Goal: Task Accomplishment & Management: Manage account settings

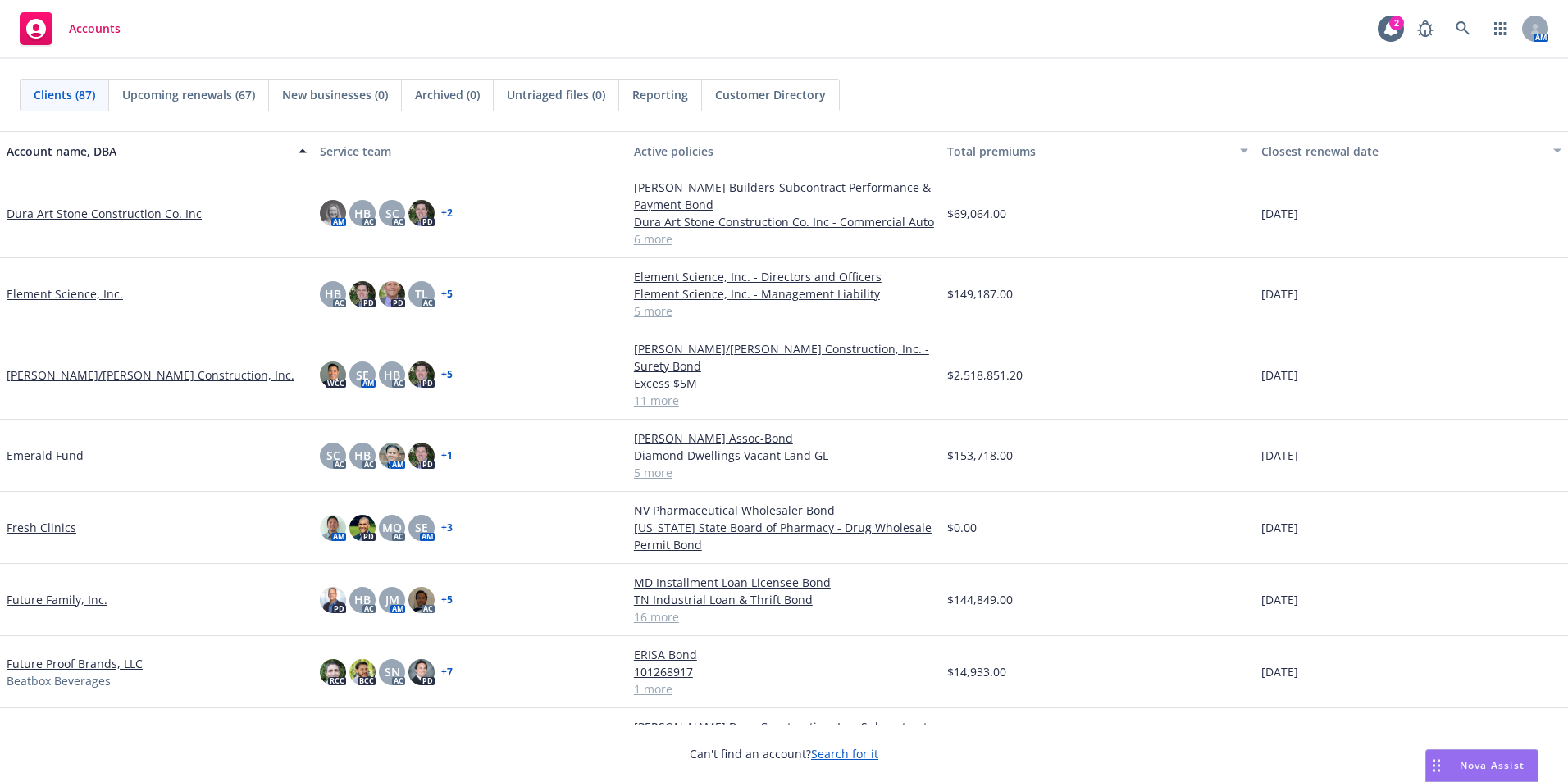
scroll to position [1065, 0]
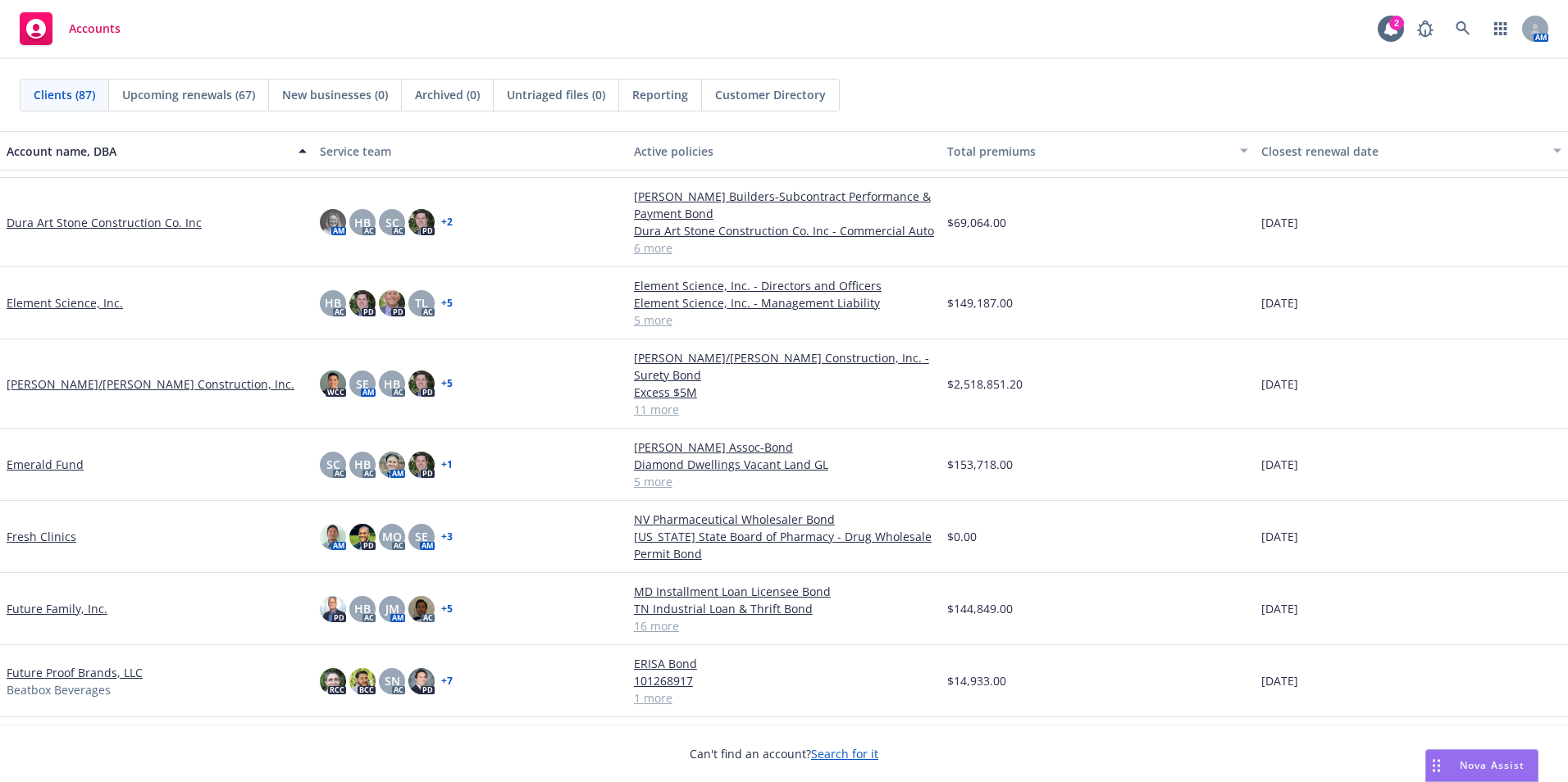
click at [115, 375] on link "[PERSON_NAME]/[PERSON_NAME] Construction, Inc." at bounding box center [150, 383] width 288 height 18
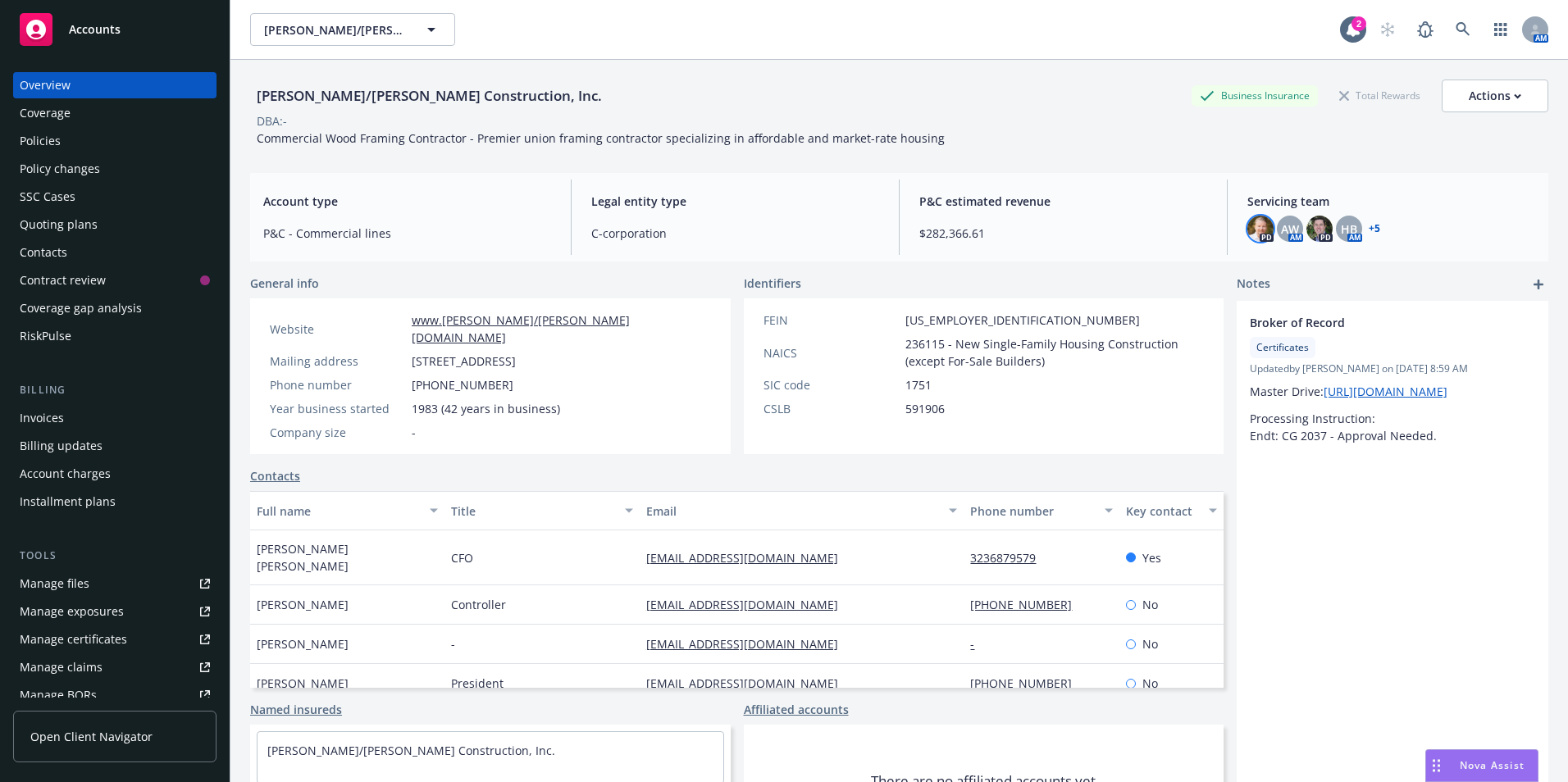
click at [1253, 231] on img at bounding box center [1259, 228] width 26 height 26
click at [51, 421] on div "Invoices" at bounding box center [42, 418] width 44 height 26
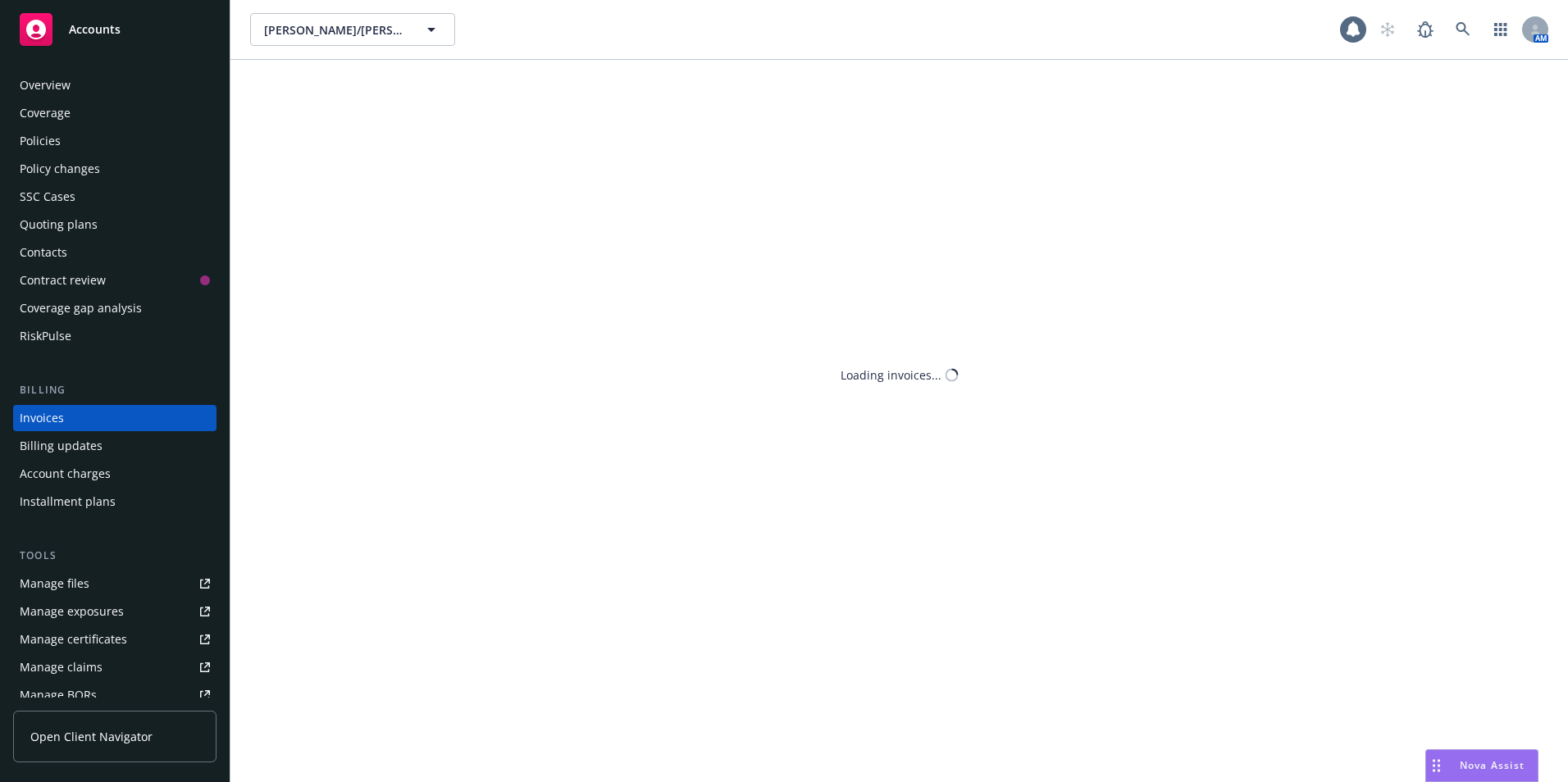
scroll to position [1, 0]
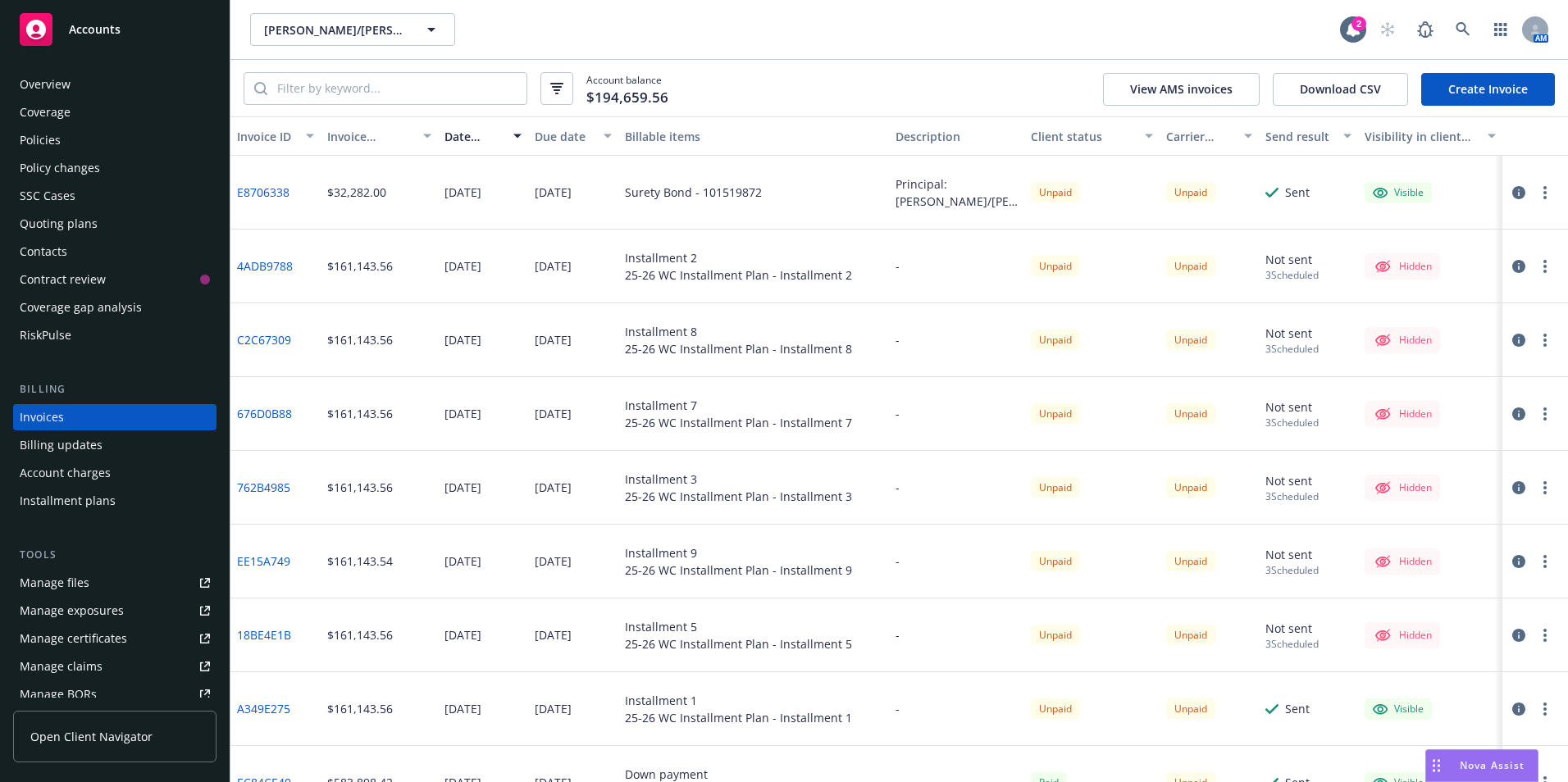
click at [87, 33] on span "Accounts" at bounding box center [95, 30] width 52 height 13
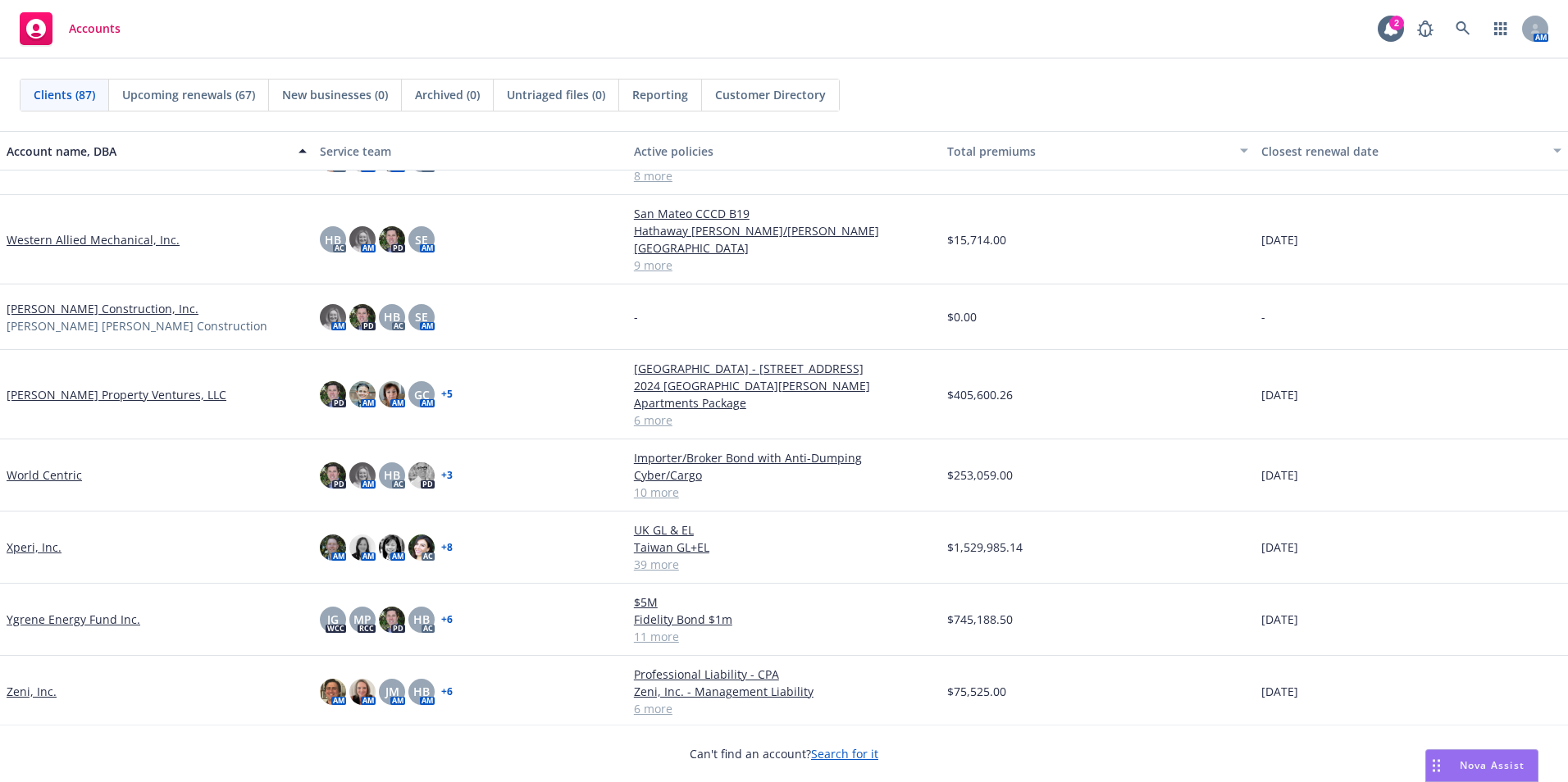
scroll to position [4957, 0]
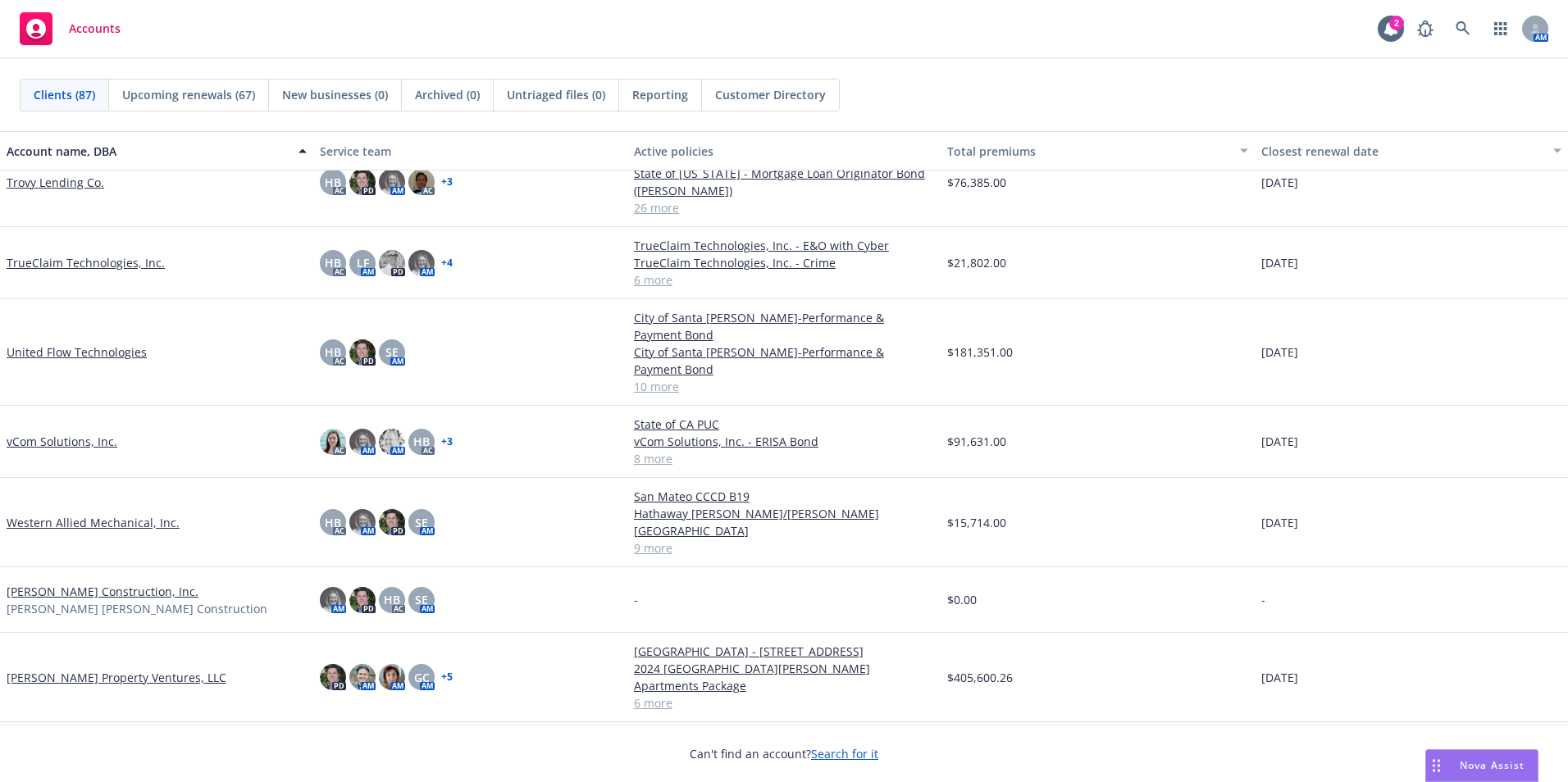
click at [74, 343] on link "United Flow Technologies" at bounding box center [77, 352] width 140 height 18
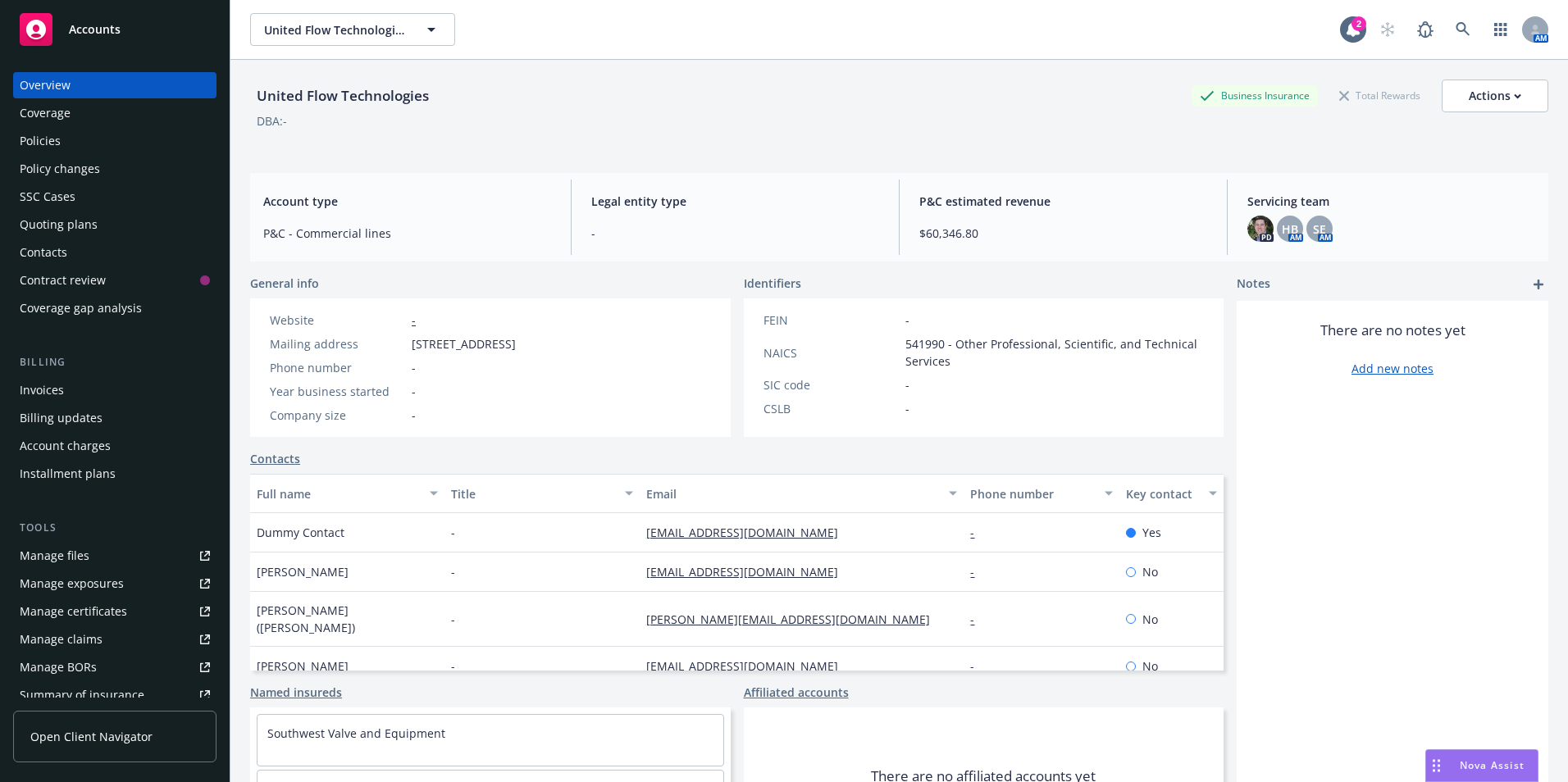
click at [54, 389] on div "Invoices" at bounding box center [42, 389] width 44 height 26
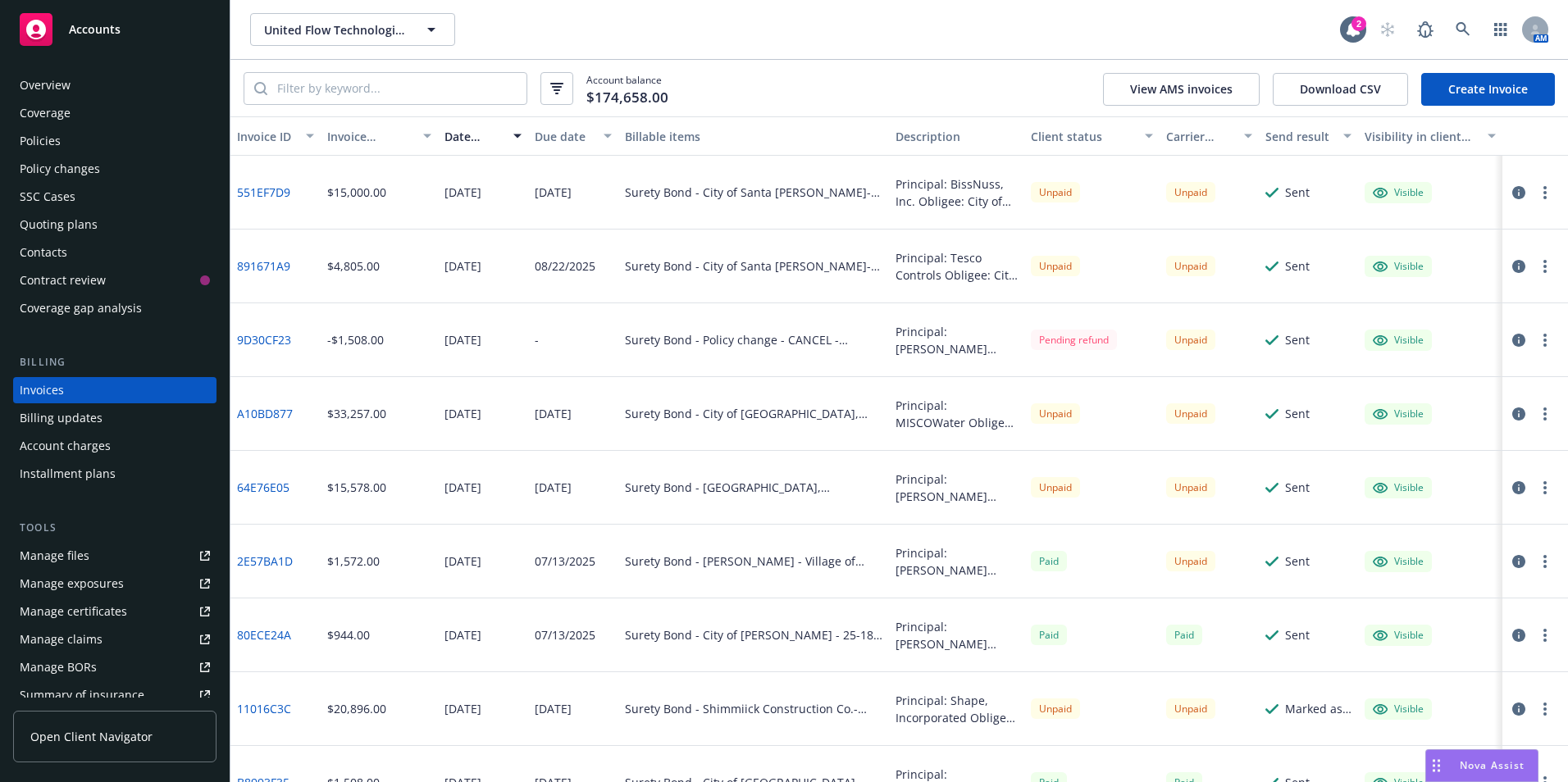
click at [62, 33] on div "Accounts" at bounding box center [115, 29] width 190 height 33
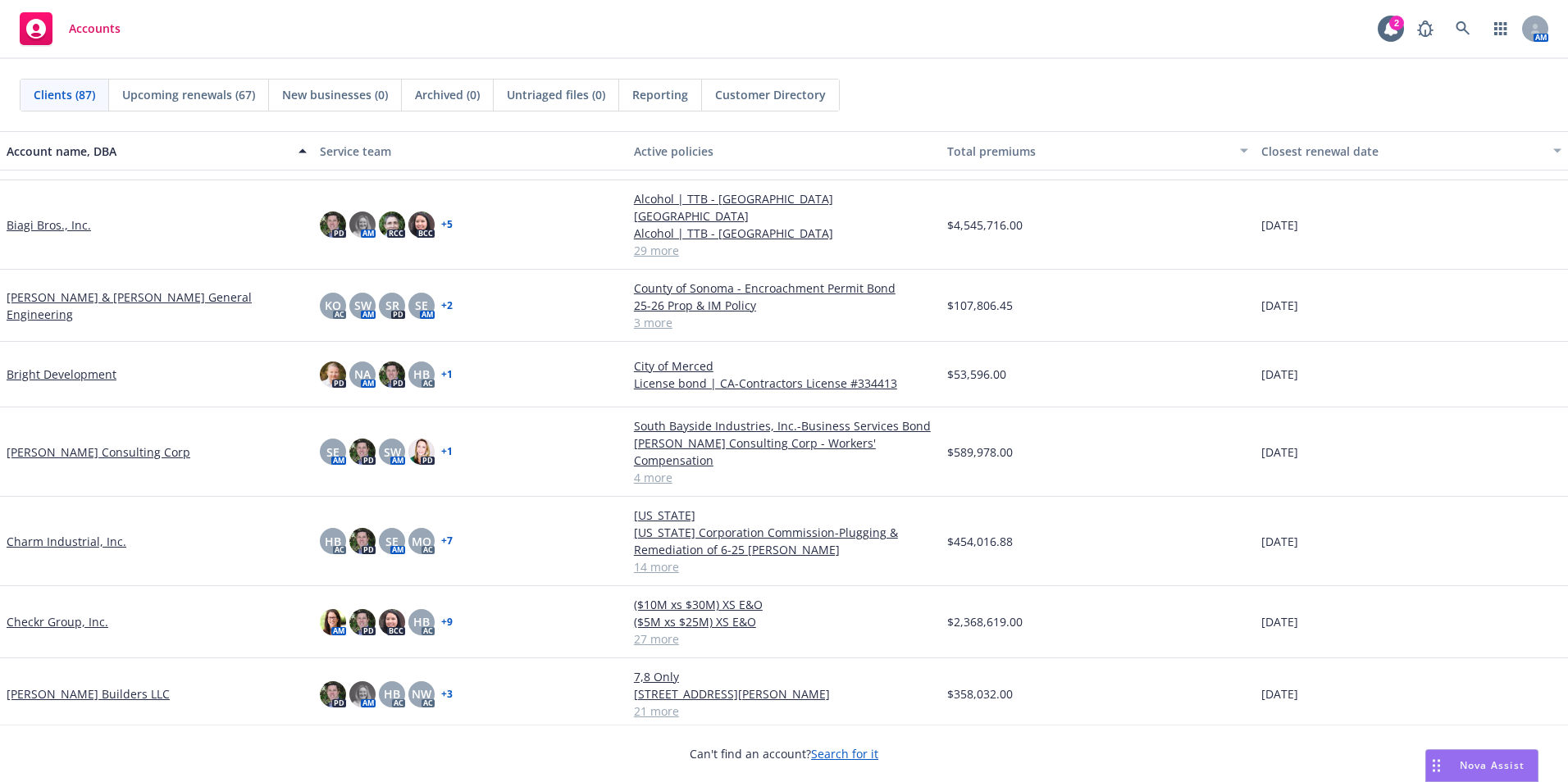
scroll to position [328, 0]
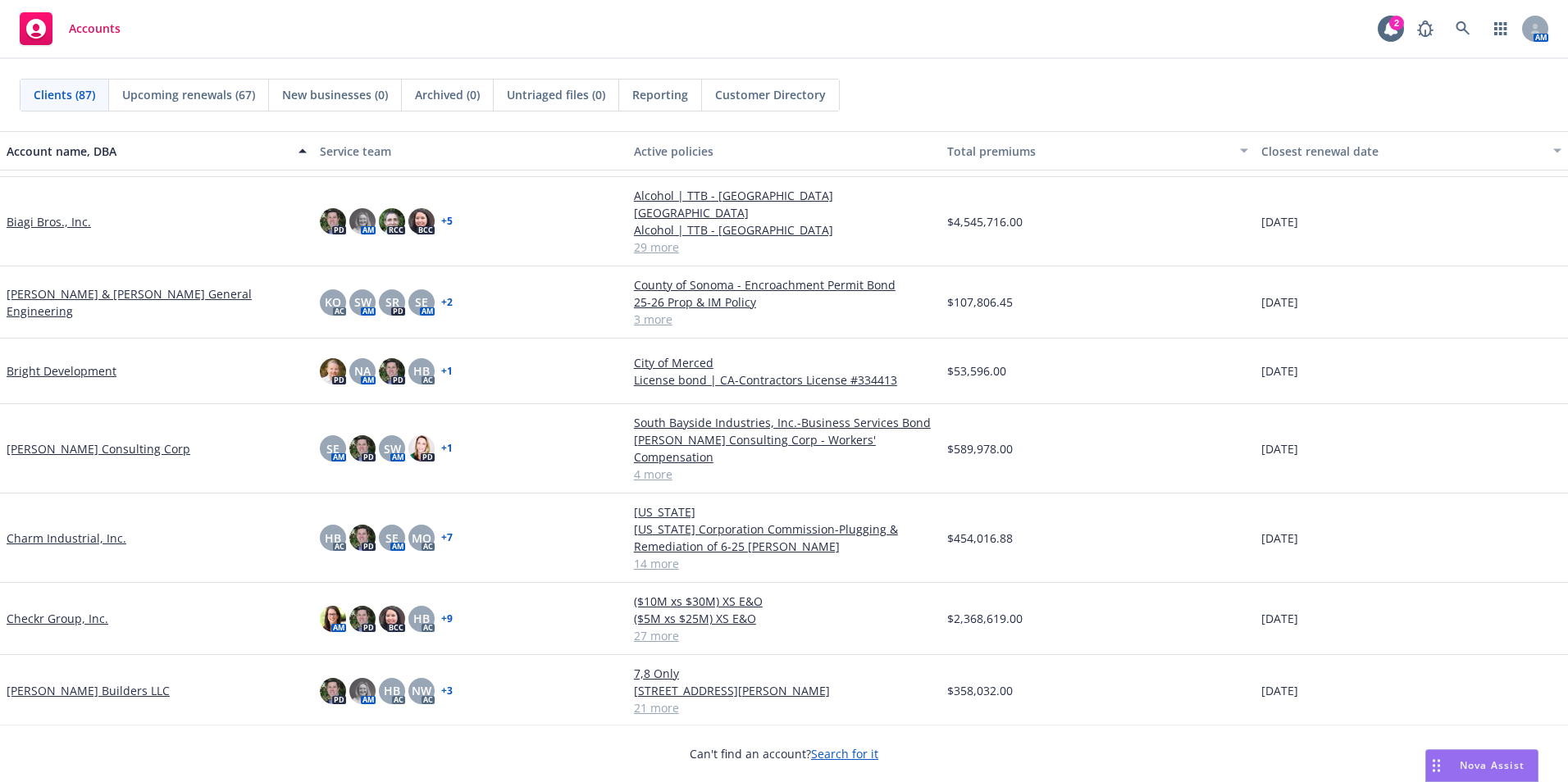
click at [53, 440] on link "[PERSON_NAME] Consulting Corp" at bounding box center [98, 449] width 183 height 18
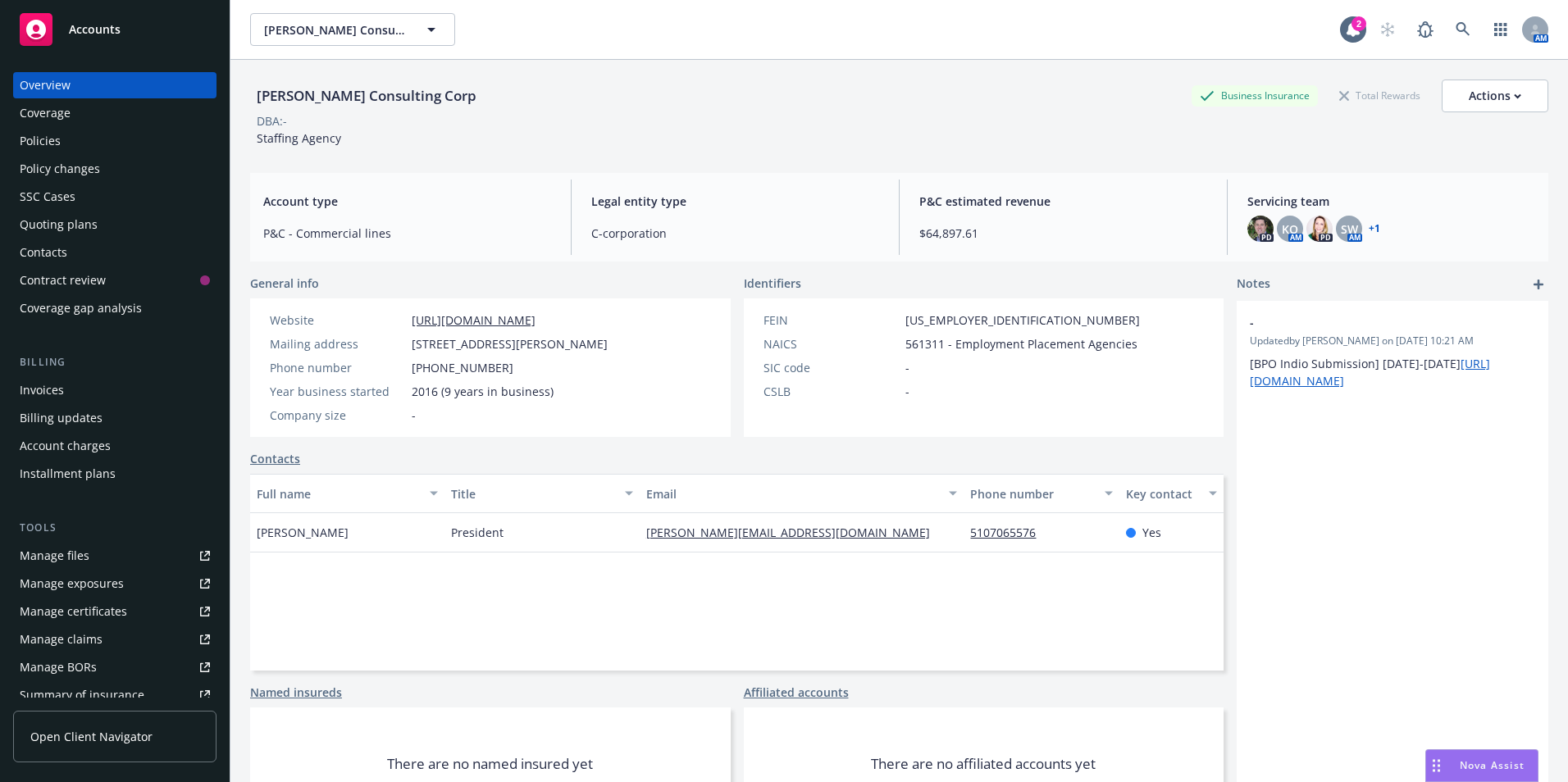
click at [47, 389] on div "Invoices" at bounding box center [42, 389] width 44 height 26
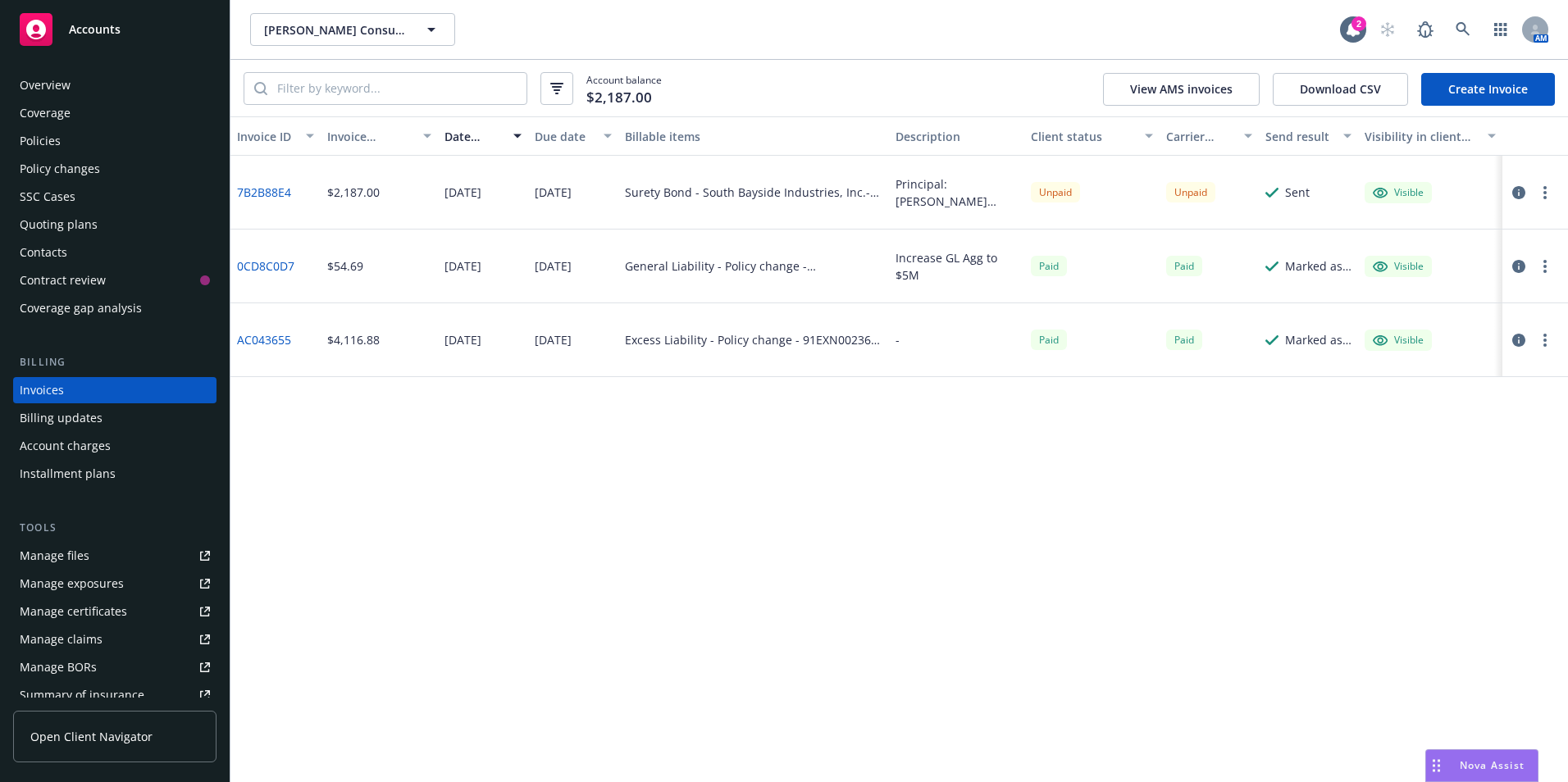
click at [55, 28] on div "Accounts" at bounding box center [115, 29] width 190 height 33
